Goal: Transaction & Acquisition: Purchase product/service

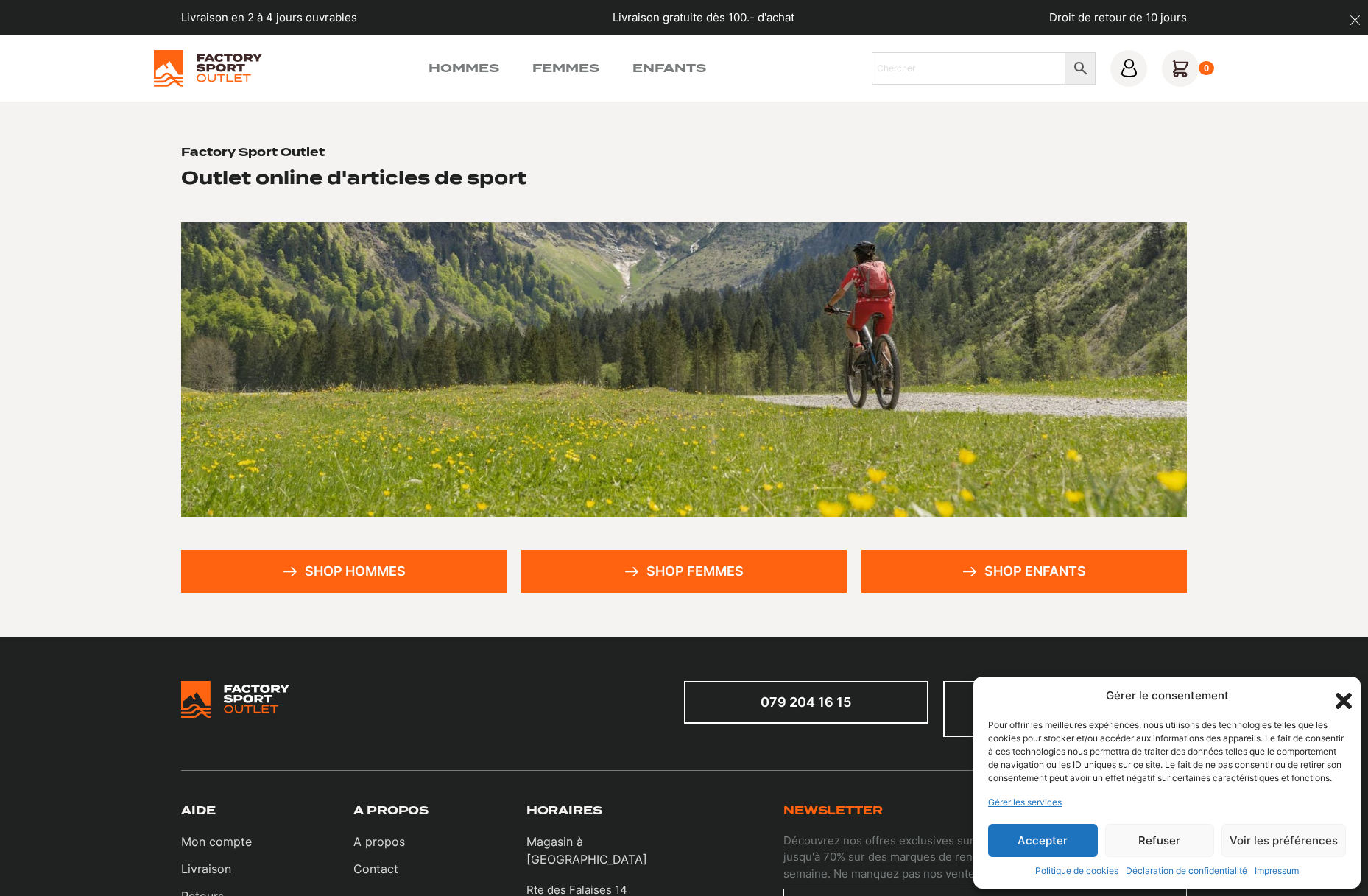
click at [318, 574] on link "Shop hommes" at bounding box center [343, 571] width 325 height 43
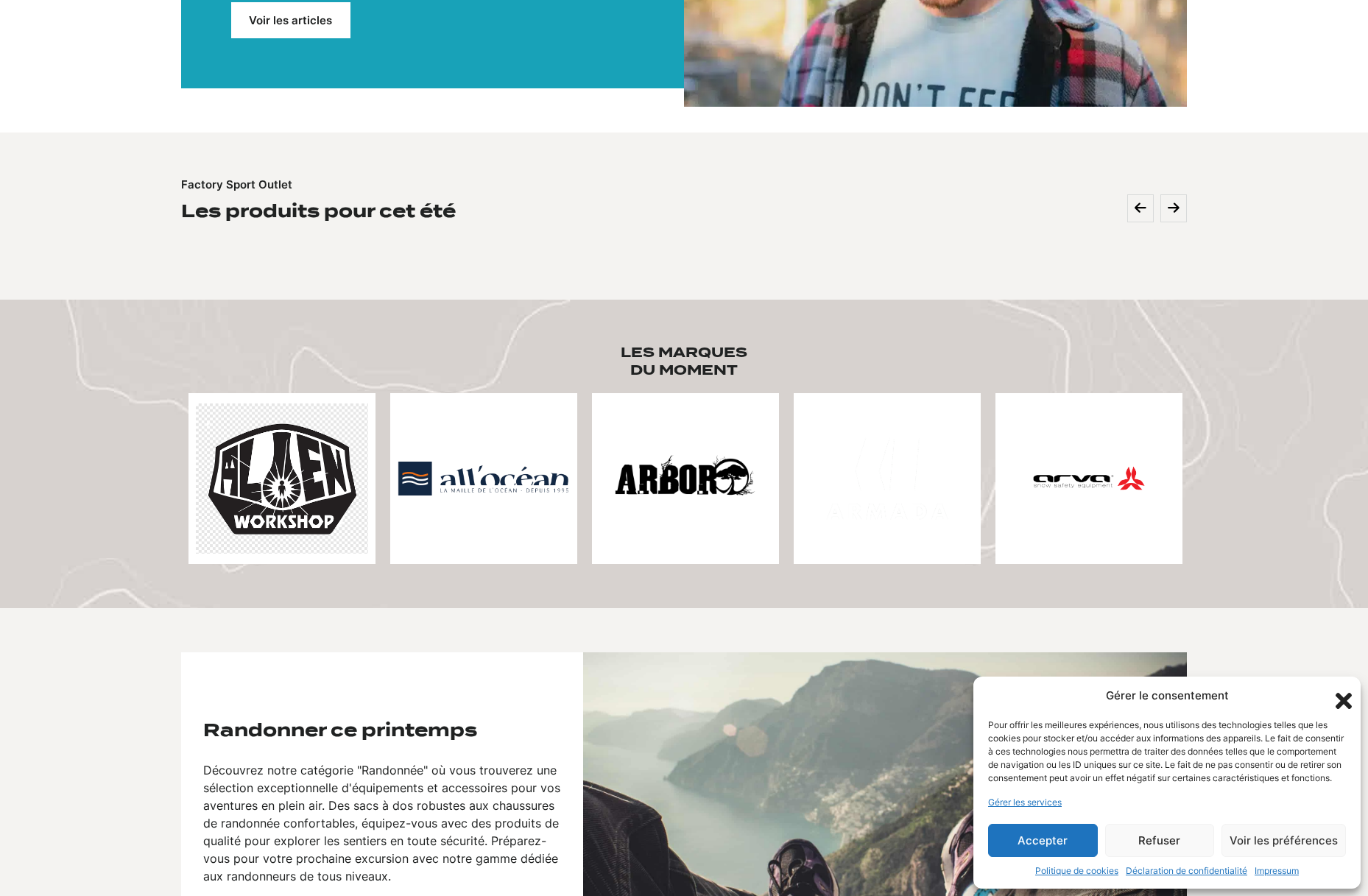
scroll to position [435, 0]
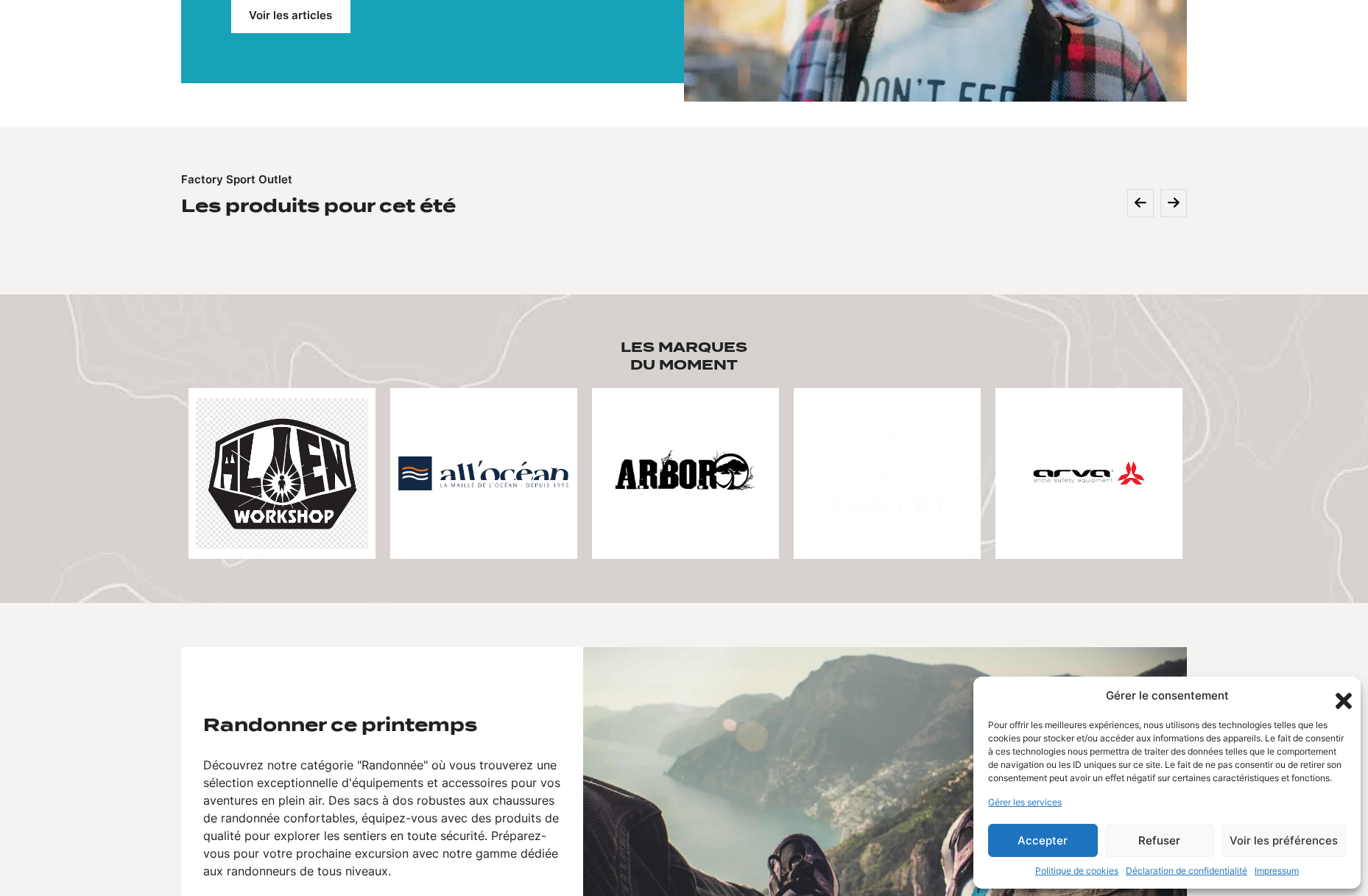
click at [306, 10] on link "Voir les articles" at bounding box center [291, 15] width 119 height 36
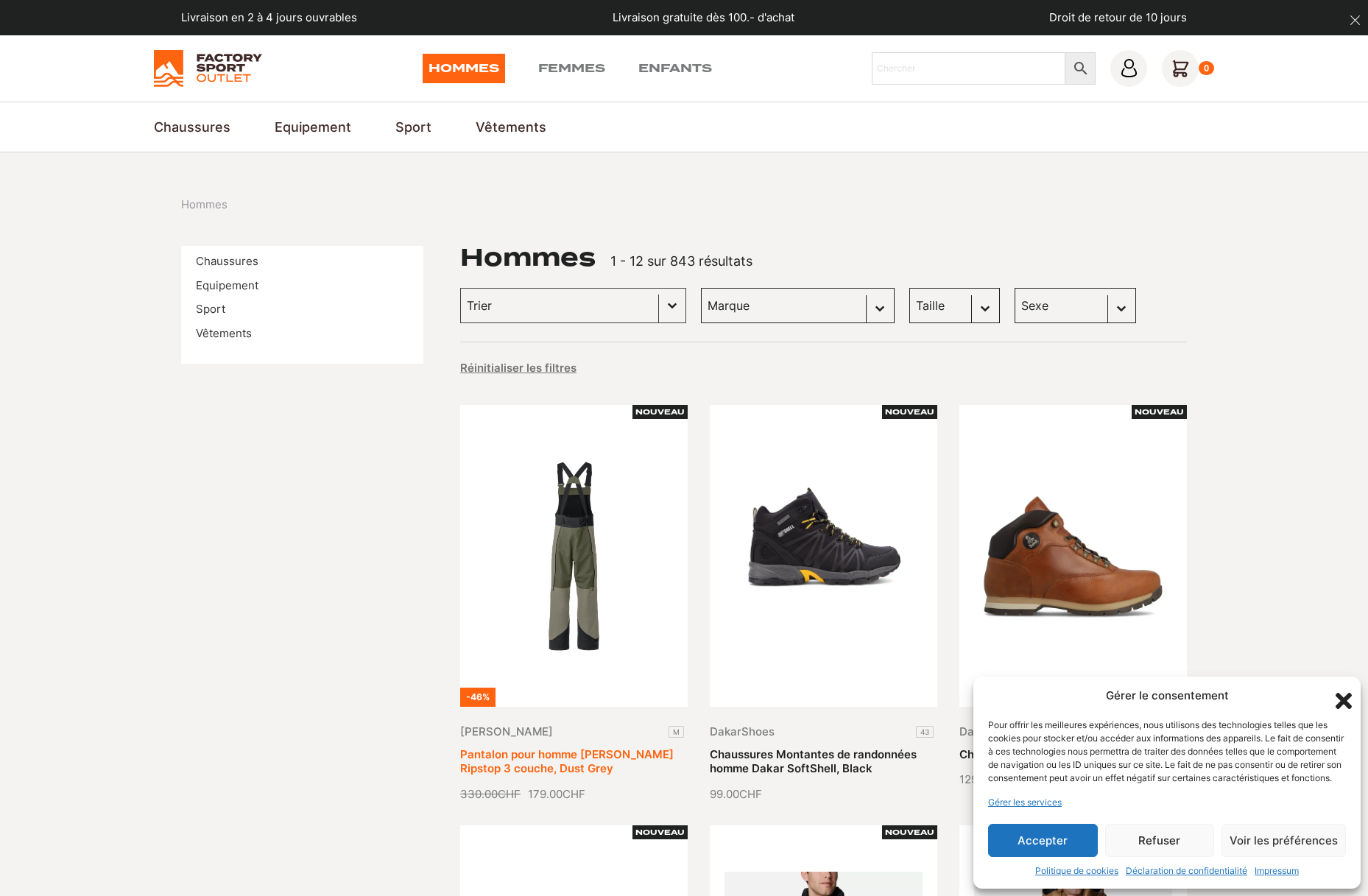
click at [656, 748] on link "Pantalon pour homme [PERSON_NAME] Ripstop 3 couche, Dust Grey" at bounding box center [567, 761] width 214 height 28
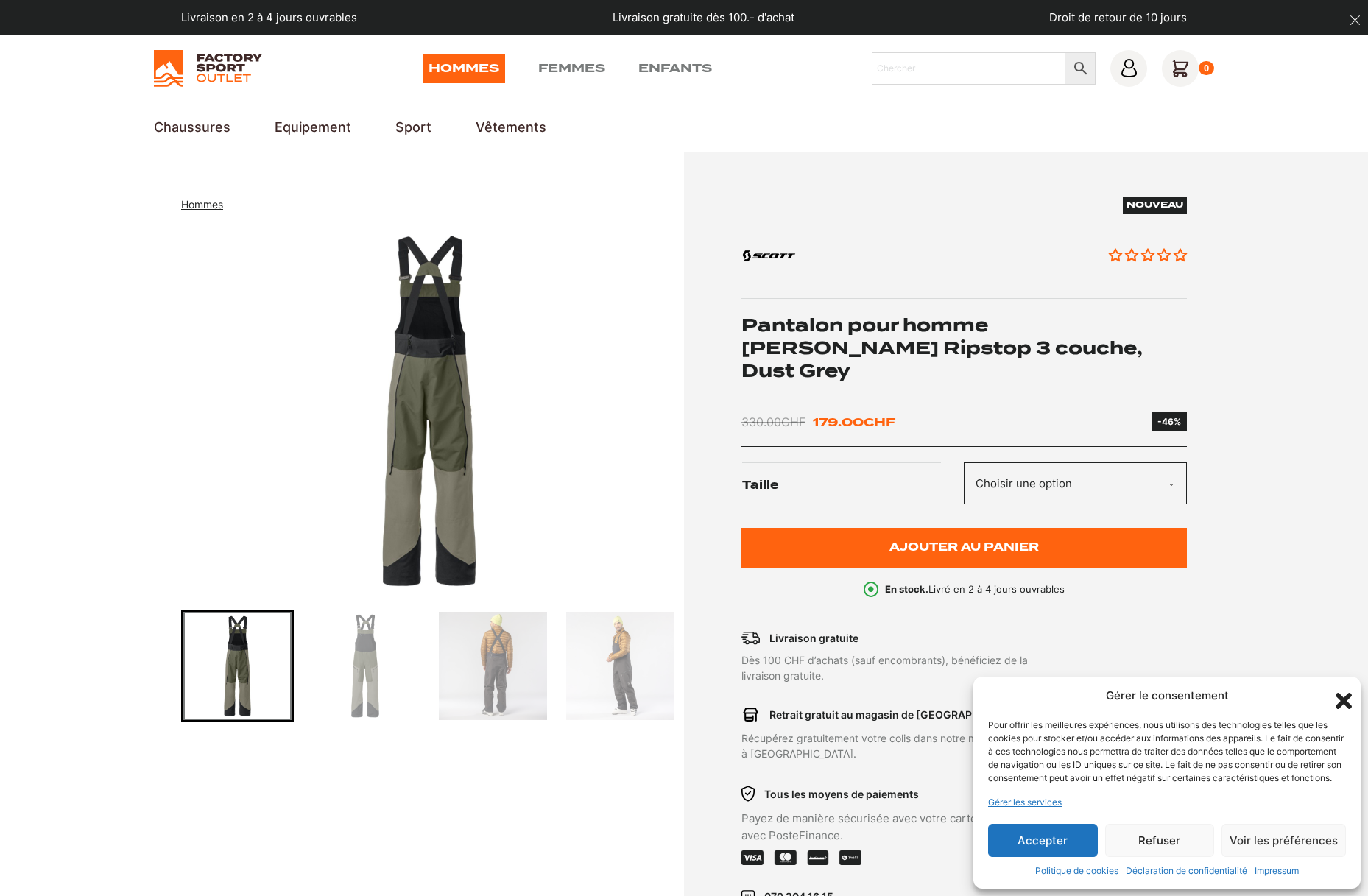
click at [1040, 462] on select "Choisir une option M" at bounding box center [1075, 483] width 223 height 42
select select "M"
click at [964, 462] on select "Choisir une option M" at bounding box center [1075, 483] width 223 height 42
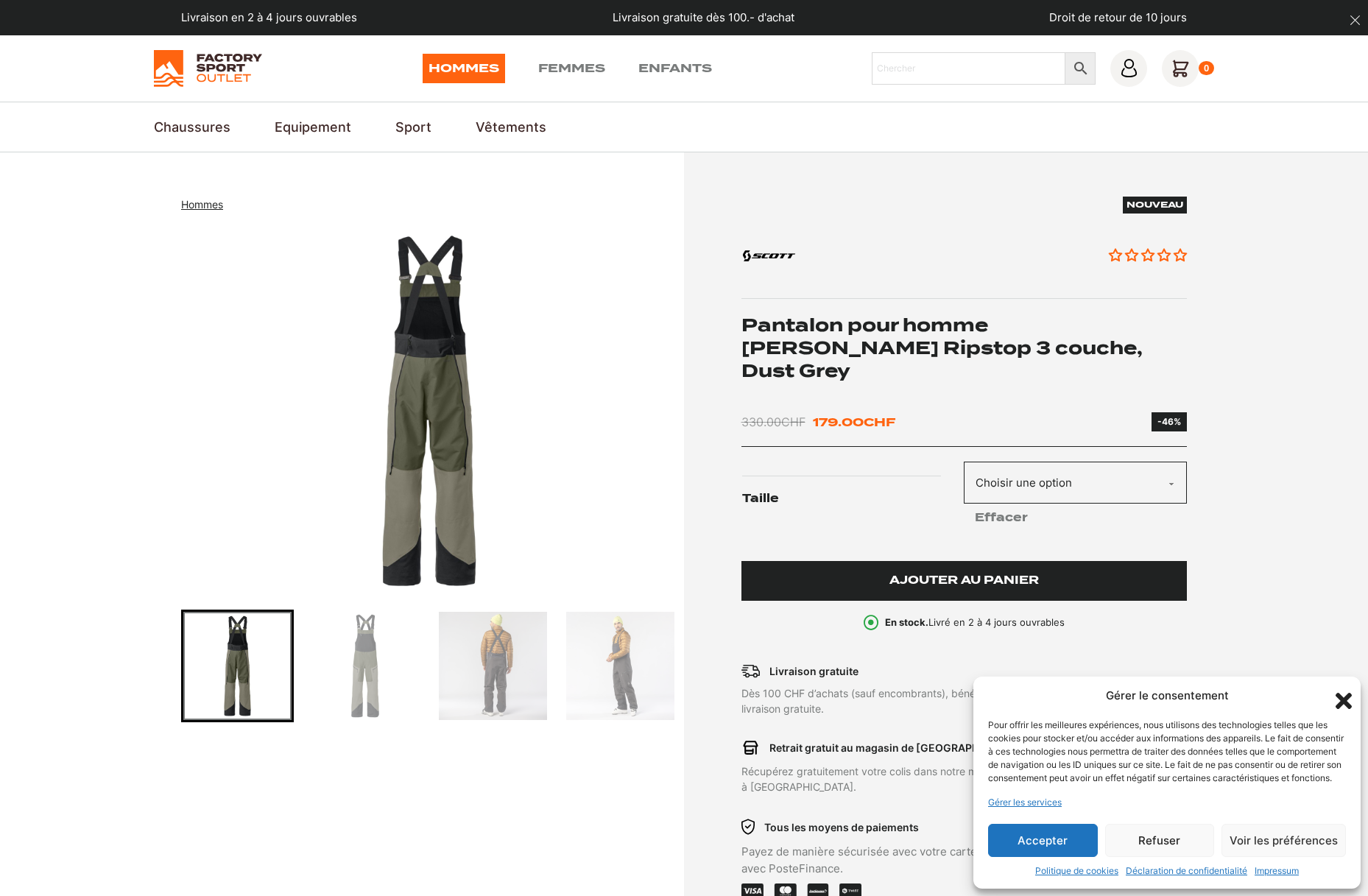
click at [954, 575] on span "Ajouter au panier" at bounding box center [964, 581] width 149 height 12
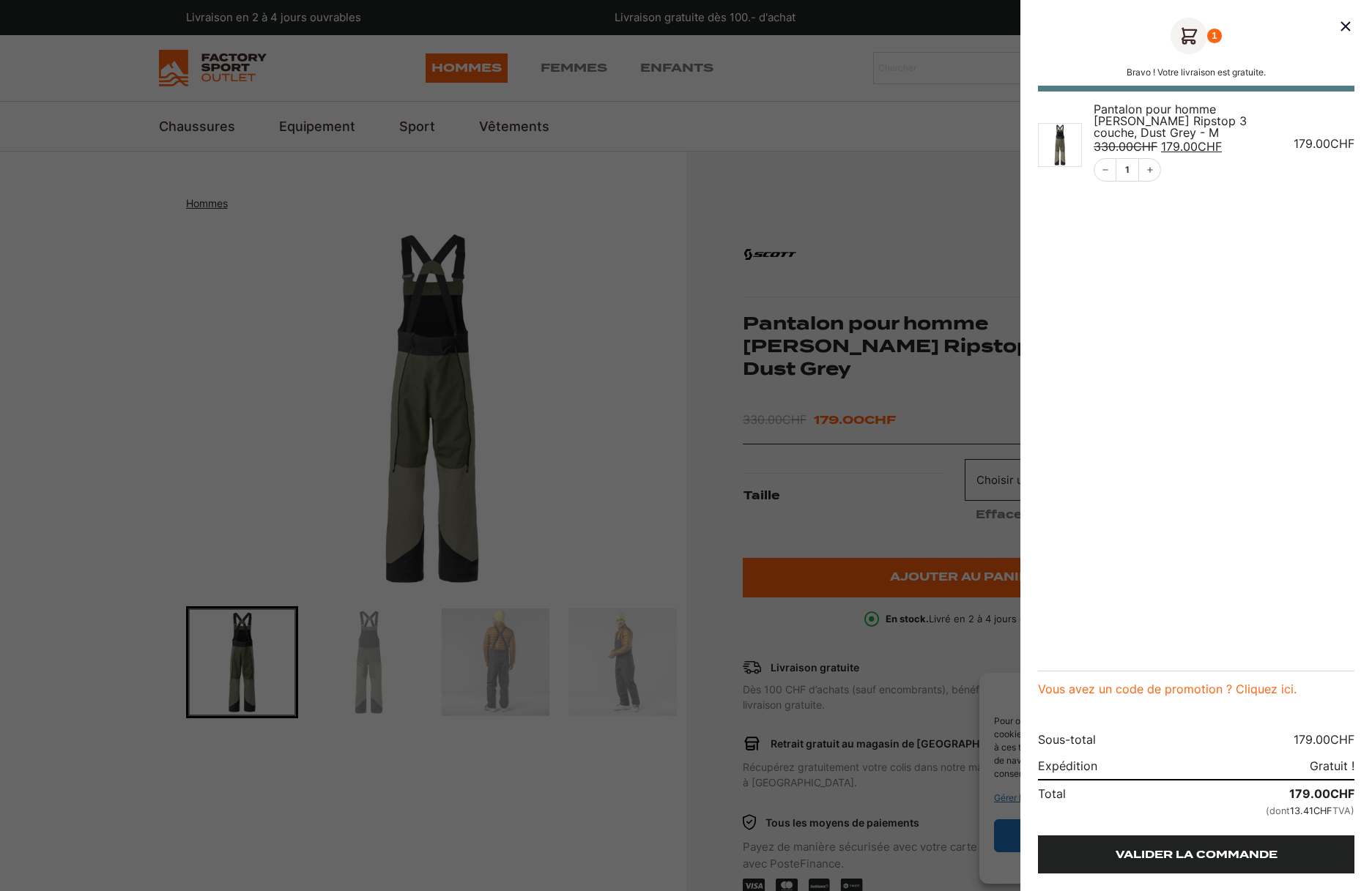
click at [1191, 847] on link "Valider la commande" at bounding box center [1196, 854] width 317 height 38
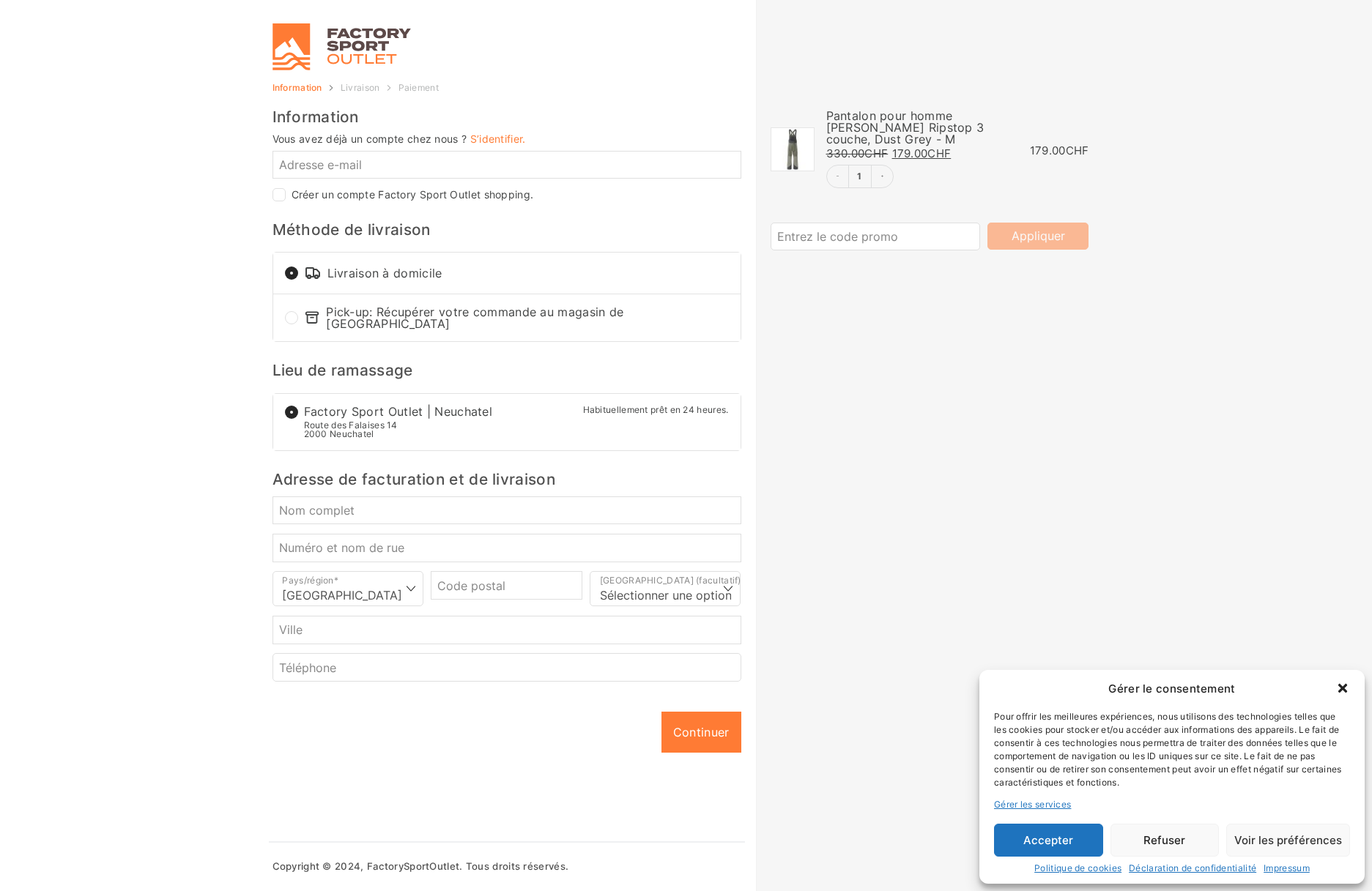
select select "NE"
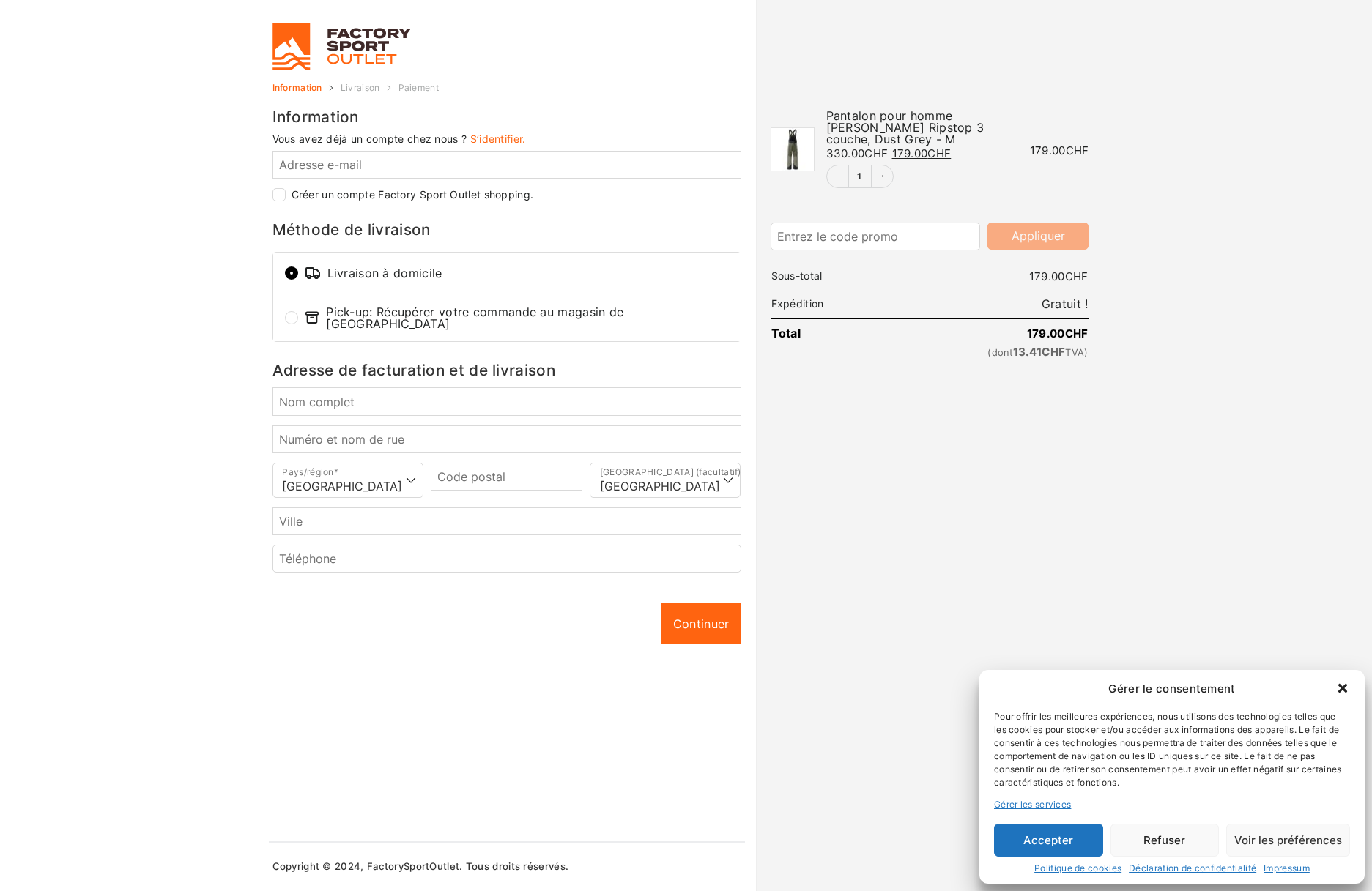
click at [1076, 838] on button "Accepter" at bounding box center [1048, 840] width 109 height 33
